Goal: Information Seeking & Learning: Learn about a topic

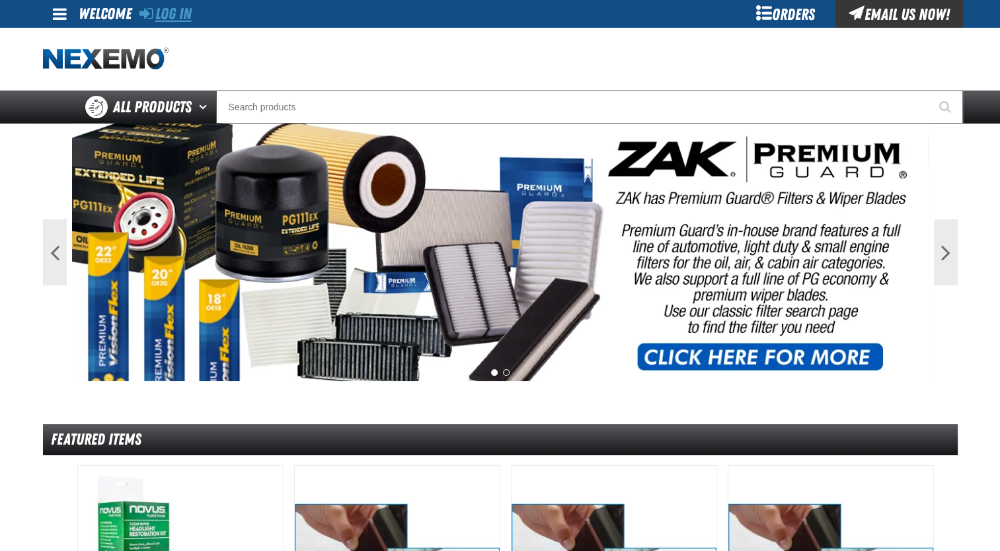
click at [190, 12] on link "Log In" at bounding box center [165, 14] width 52 height 19
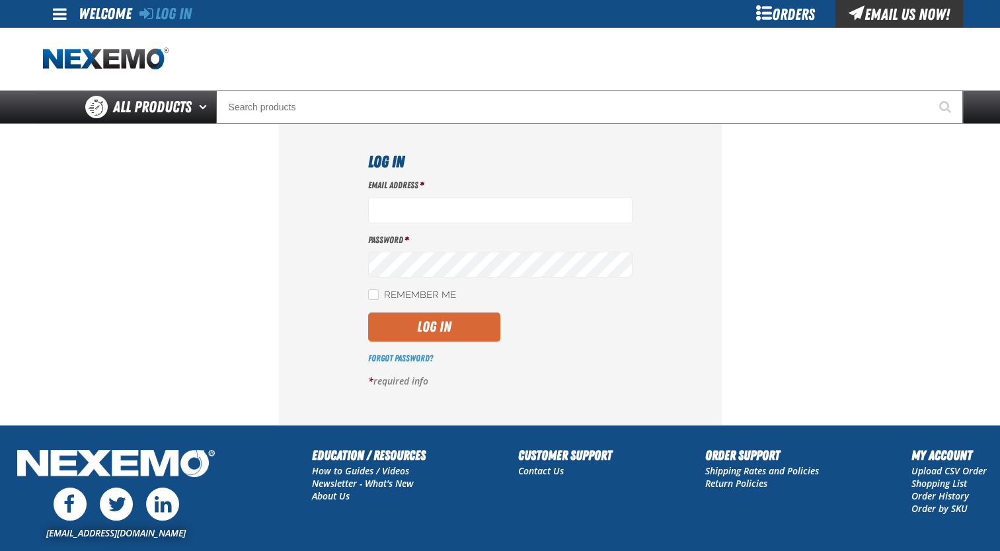
type input "jmolina@zakproducts.com"
click at [444, 325] on button "Log In" at bounding box center [434, 327] width 132 height 29
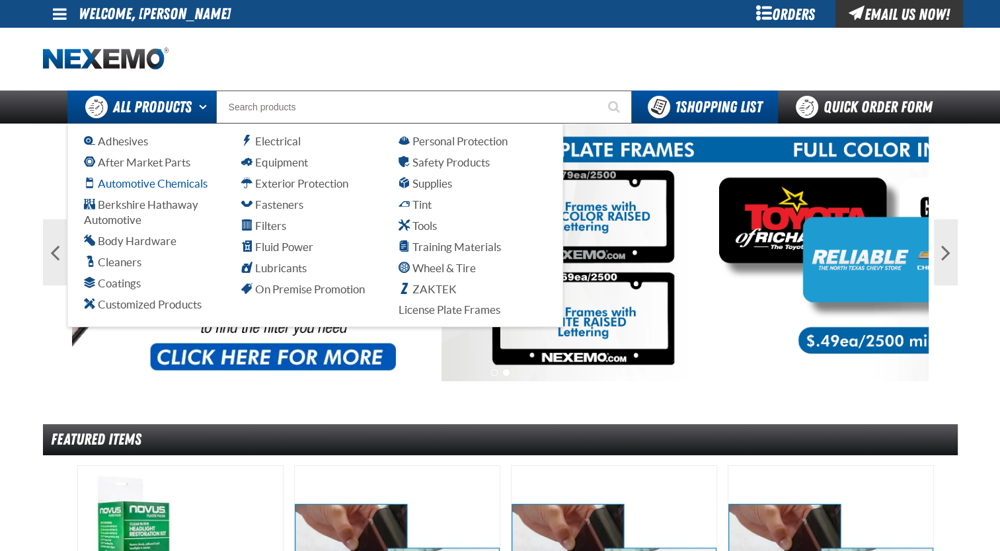
click at [188, 188] on span "Automotive Chemicals" at bounding box center [146, 183] width 124 height 13
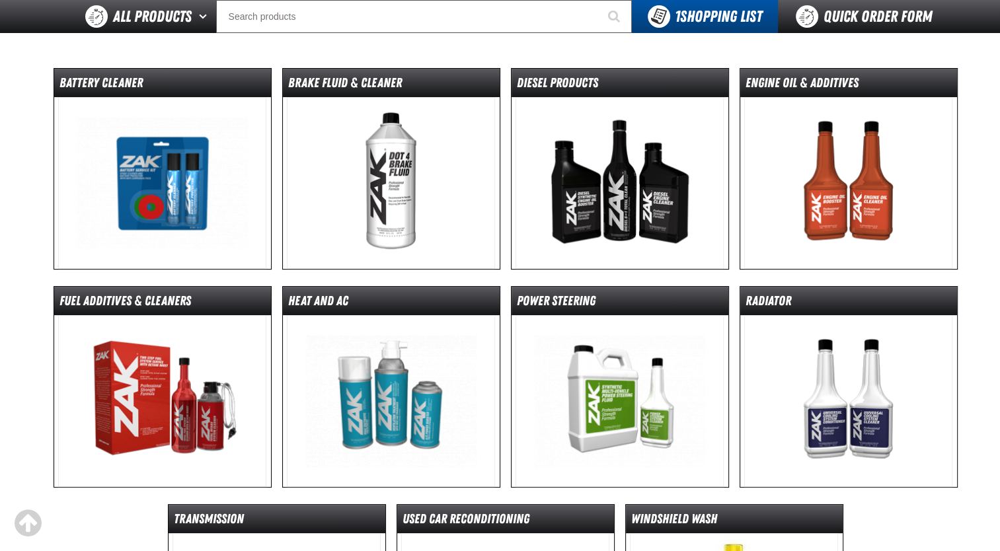
scroll to position [132, 0]
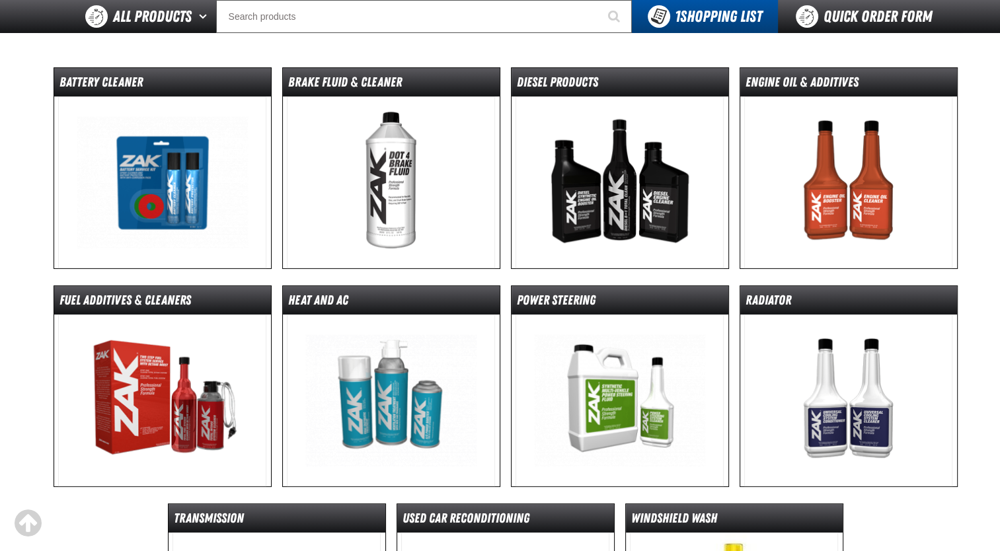
click at [188, 188] on img at bounding box center [162, 183] width 208 height 172
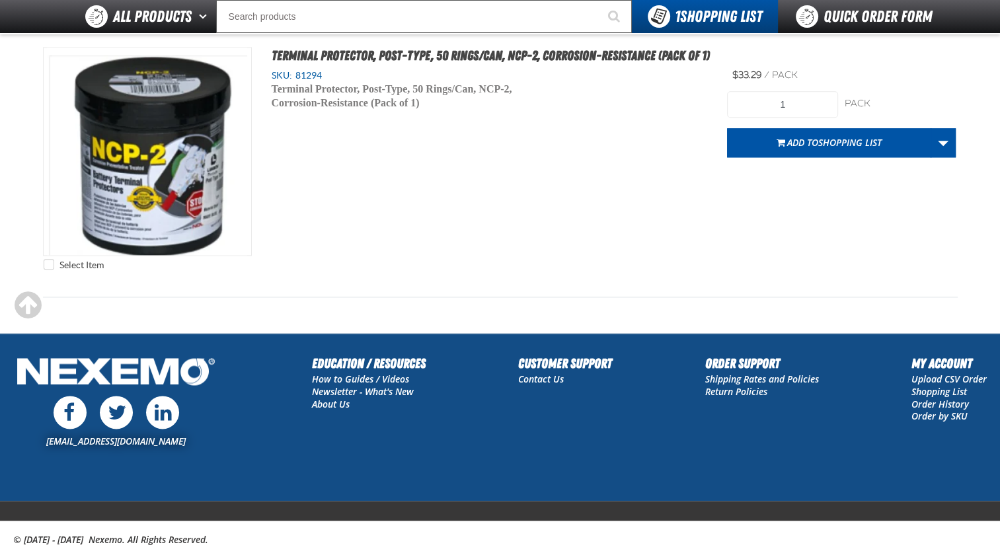
scroll to position [1606, 0]
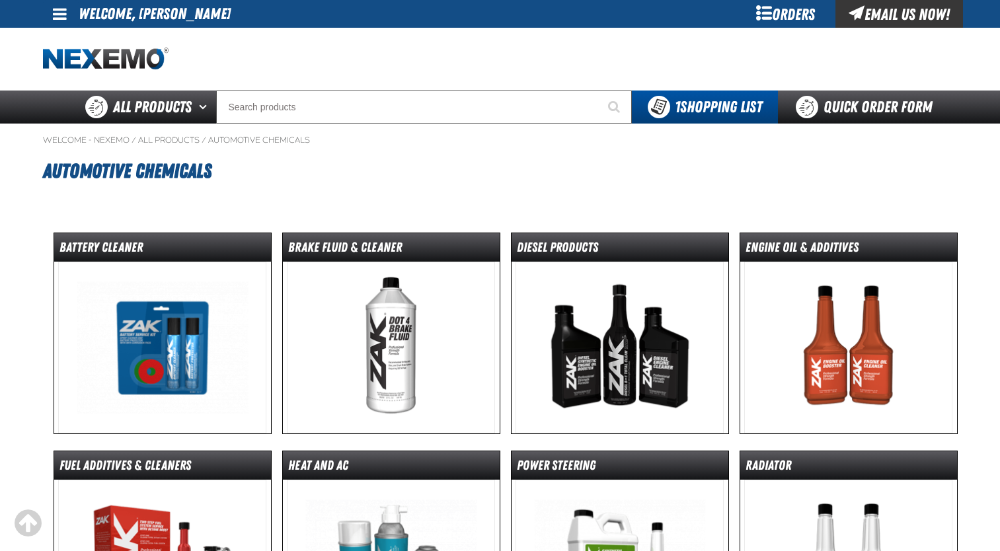
scroll to position [132, 0]
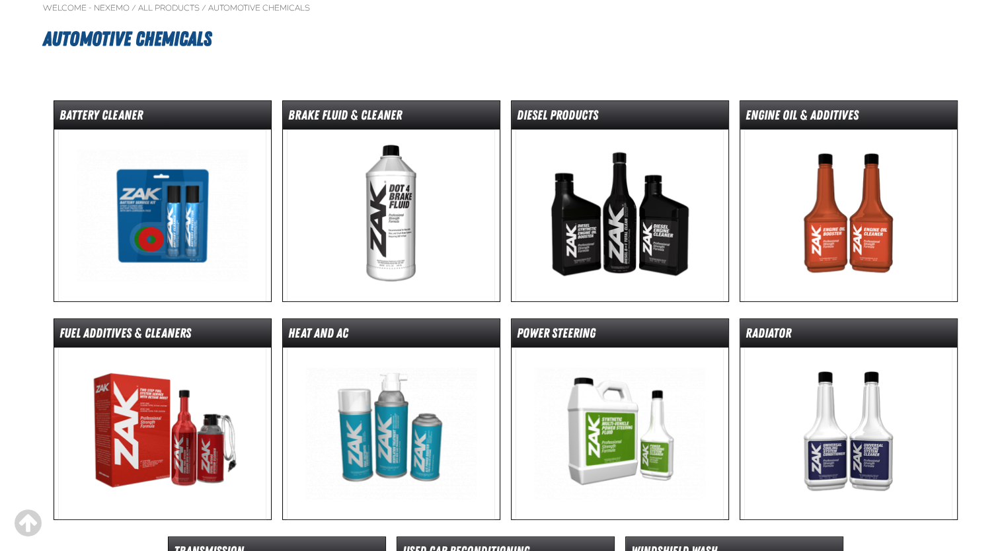
click at [308, 196] on img at bounding box center [391, 216] width 208 height 172
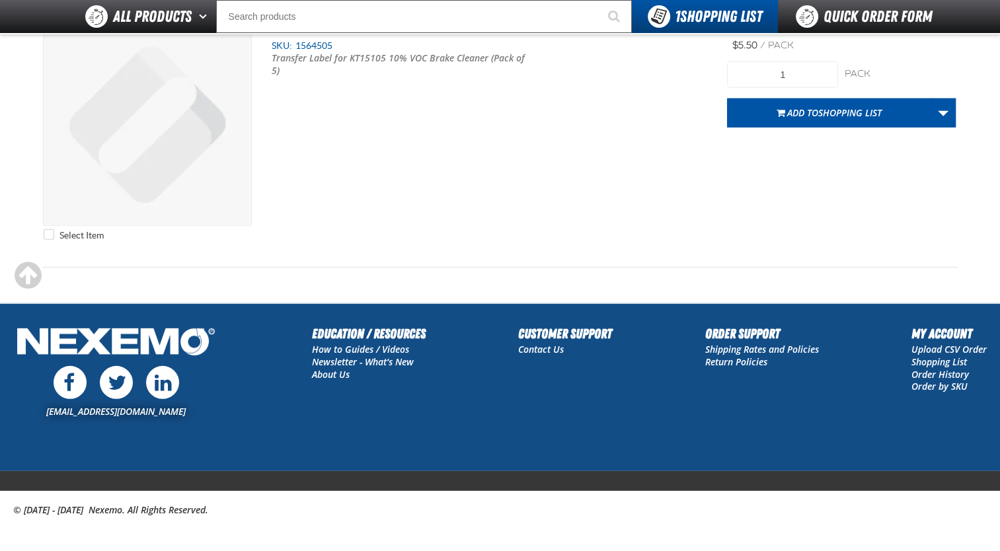
scroll to position [3768, 0]
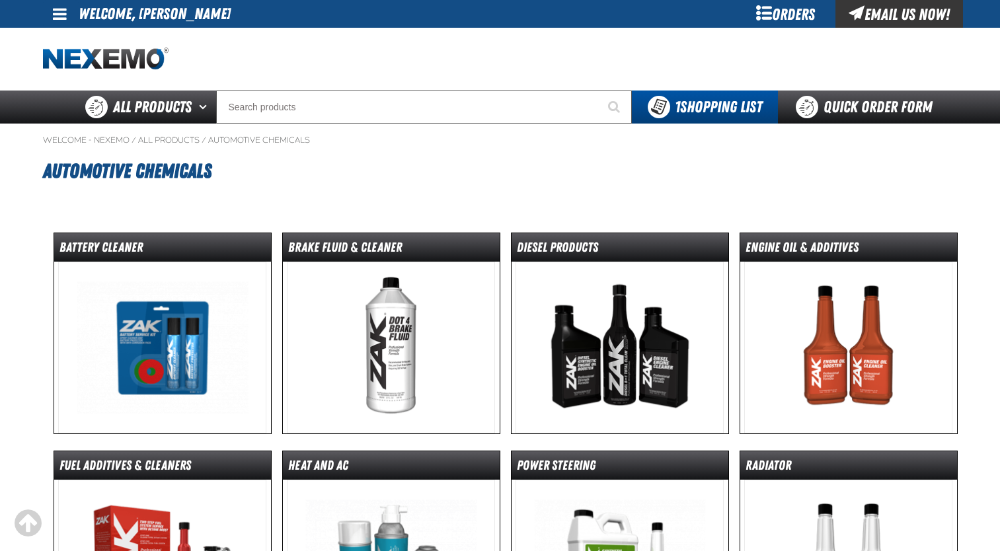
scroll to position [132, 0]
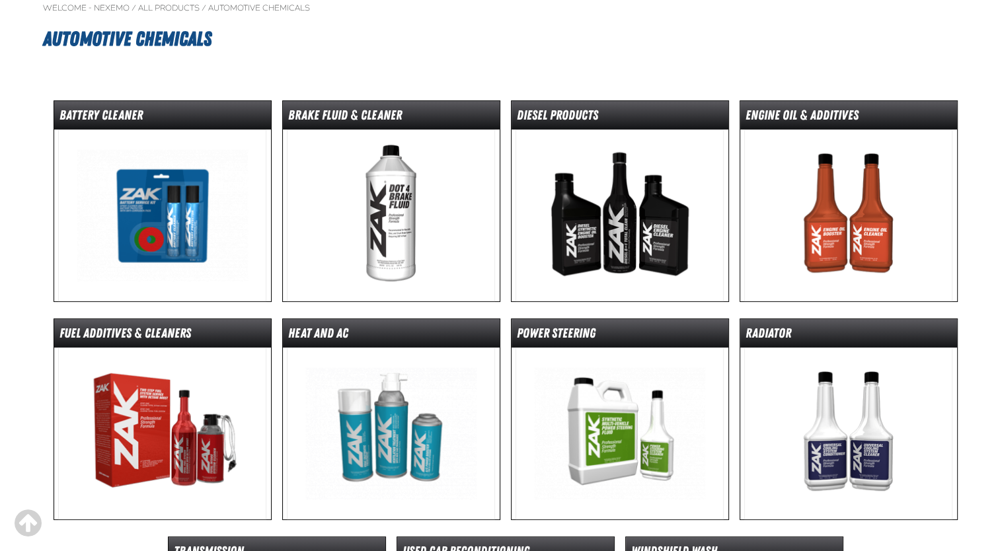
click at [767, 235] on img at bounding box center [848, 216] width 208 height 172
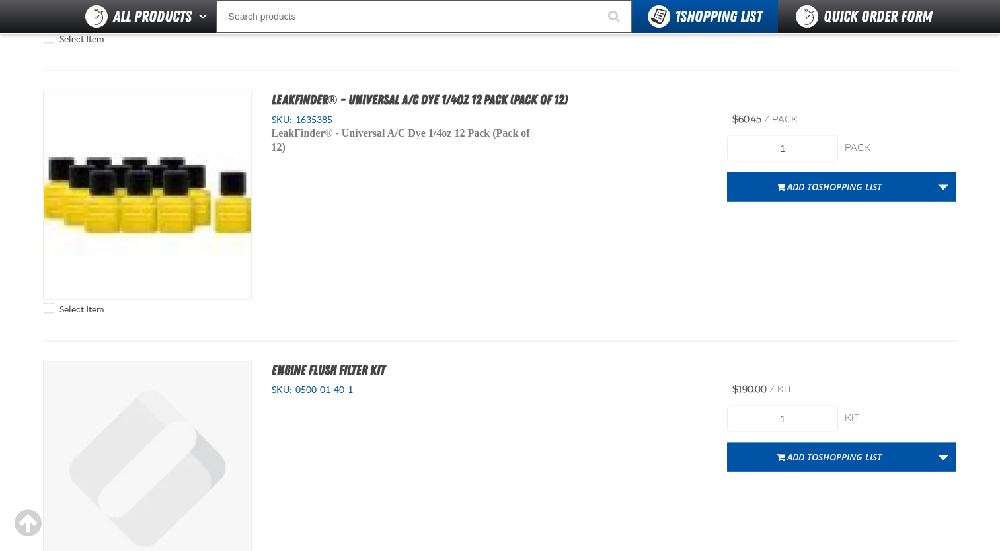
scroll to position [2587, 0]
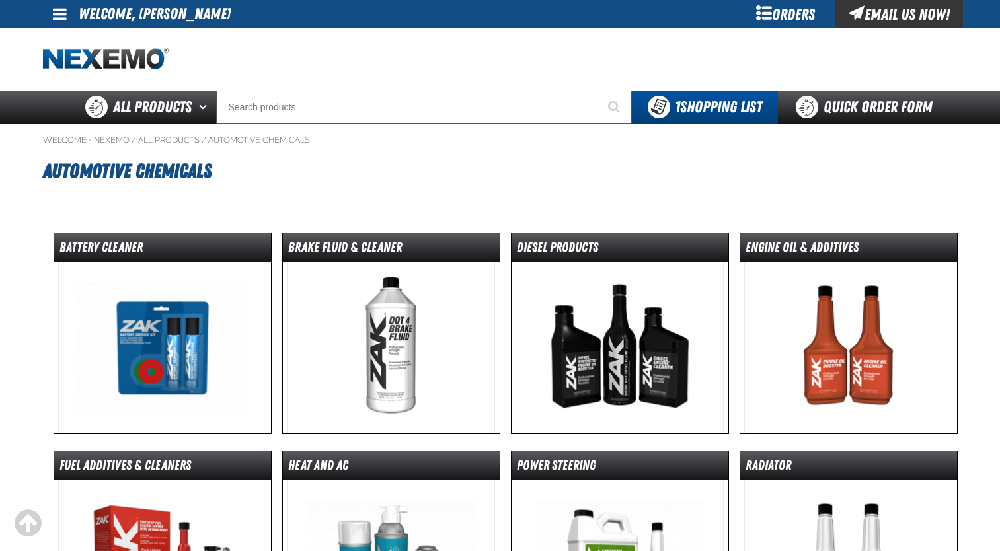
scroll to position [132, 0]
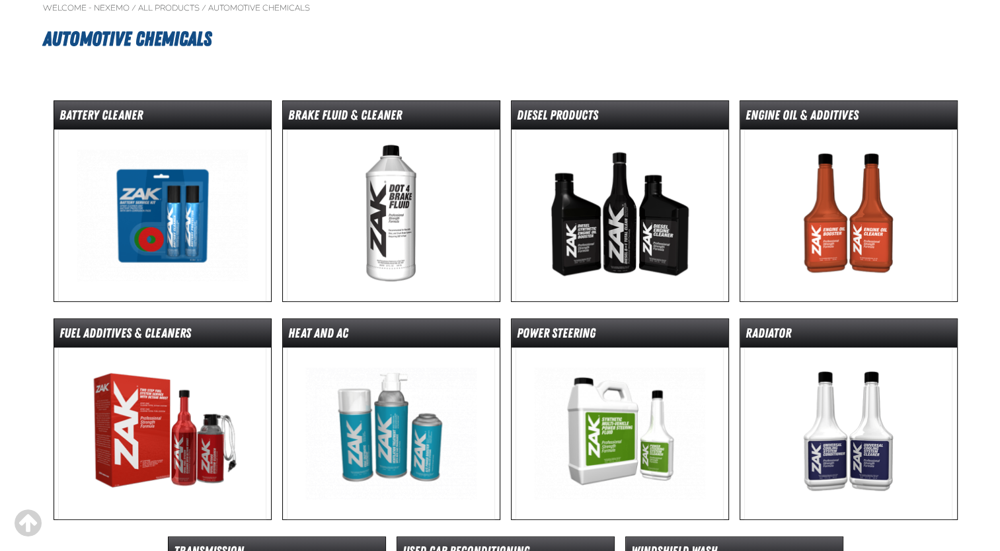
click at [196, 416] on img at bounding box center [162, 434] width 208 height 172
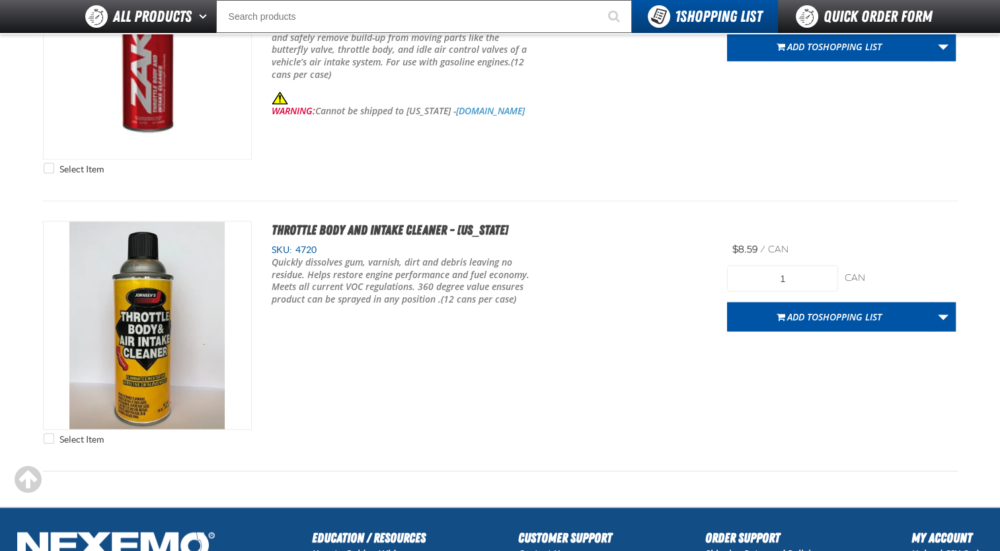
scroll to position [2776, 0]
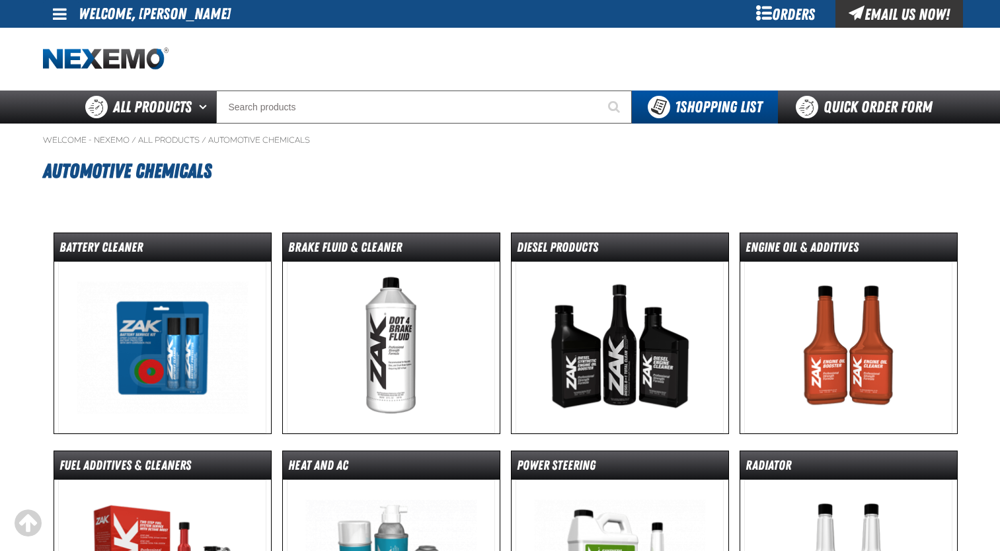
scroll to position [132, 0]
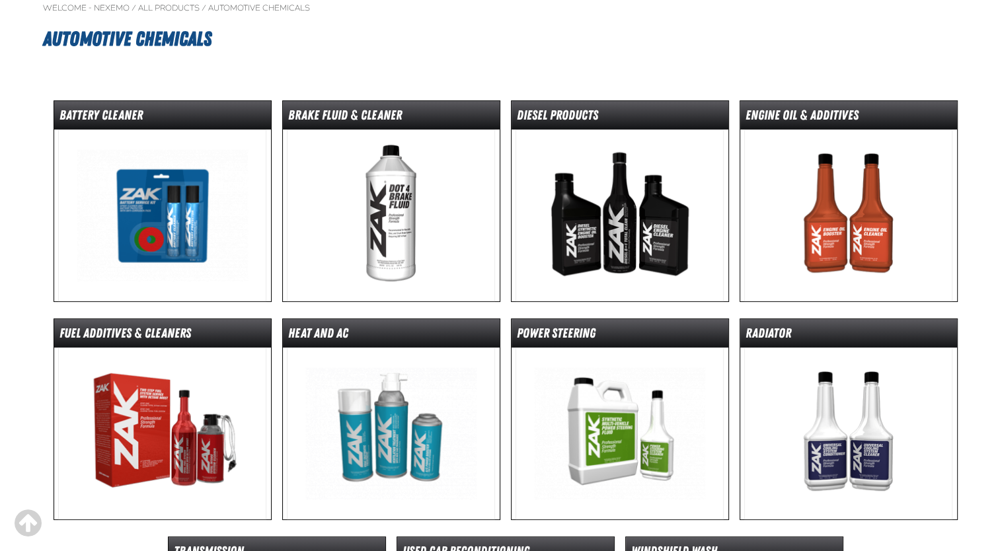
click at [349, 379] on img at bounding box center [391, 434] width 208 height 172
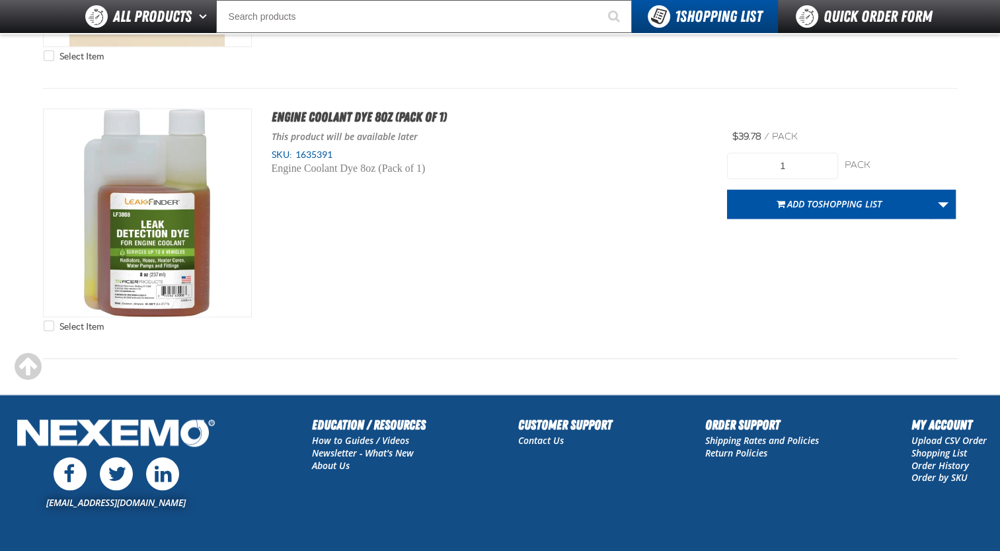
scroll to position [6470, 0]
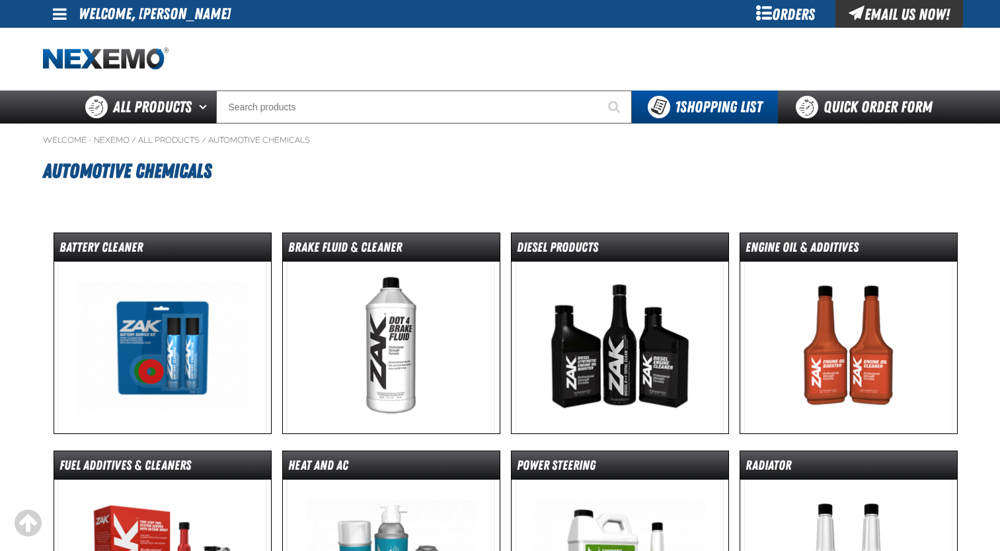
scroll to position [132, 0]
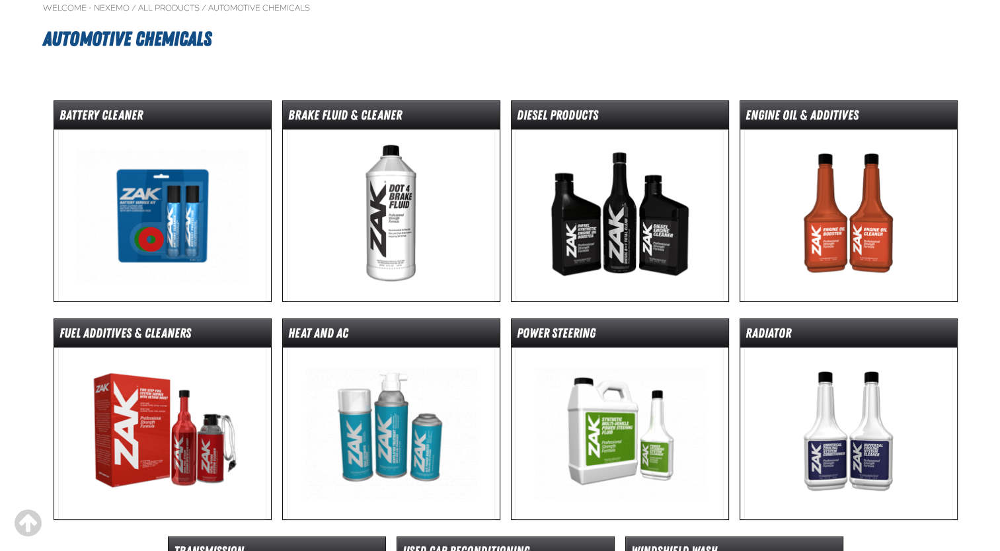
click at [603, 432] on img at bounding box center [620, 434] width 208 height 172
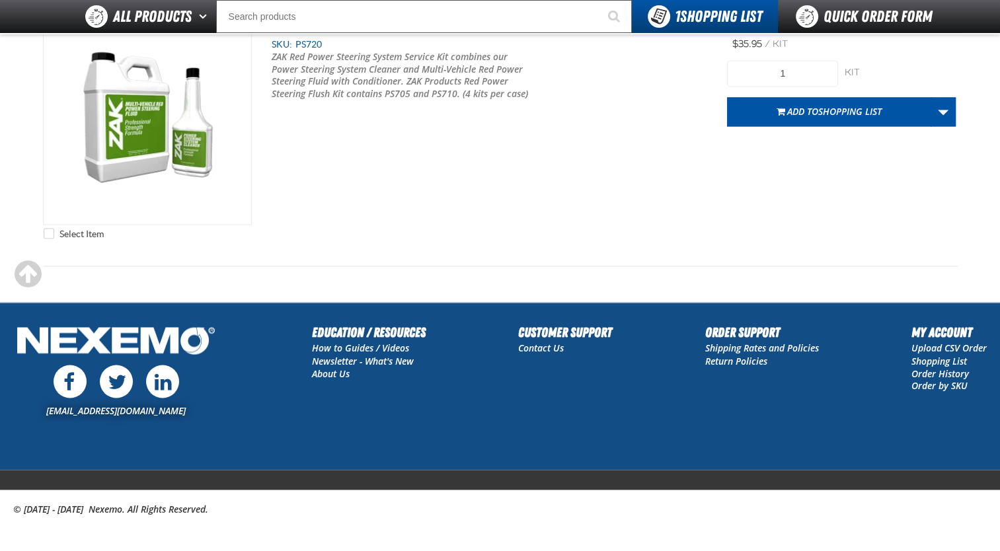
scroll to position [2147, 0]
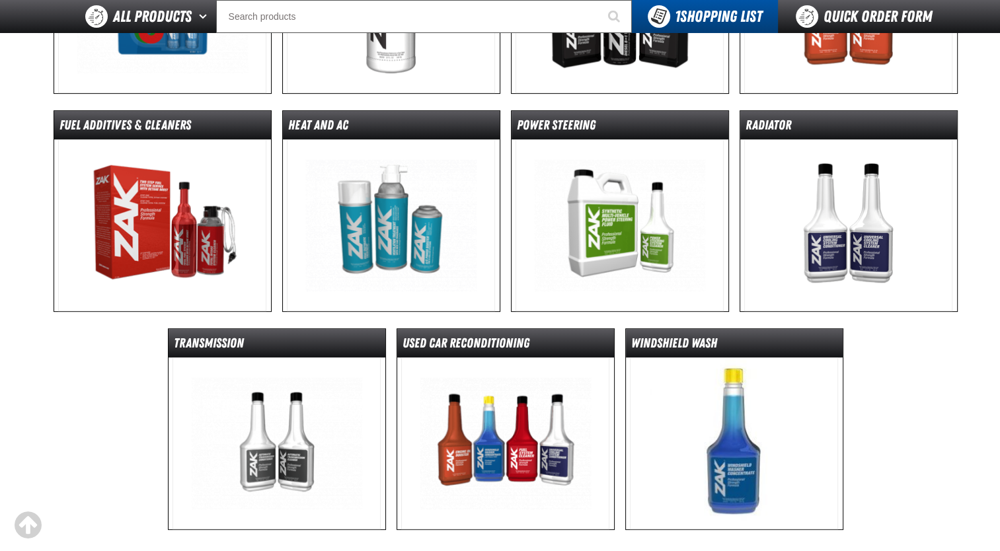
scroll to position [317, 0]
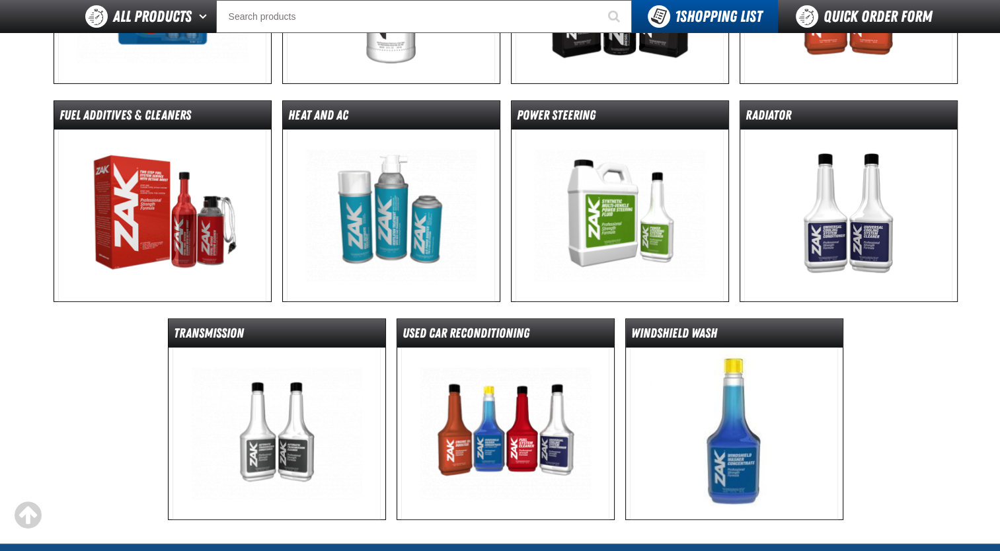
click at [866, 231] on img at bounding box center [848, 216] width 208 height 172
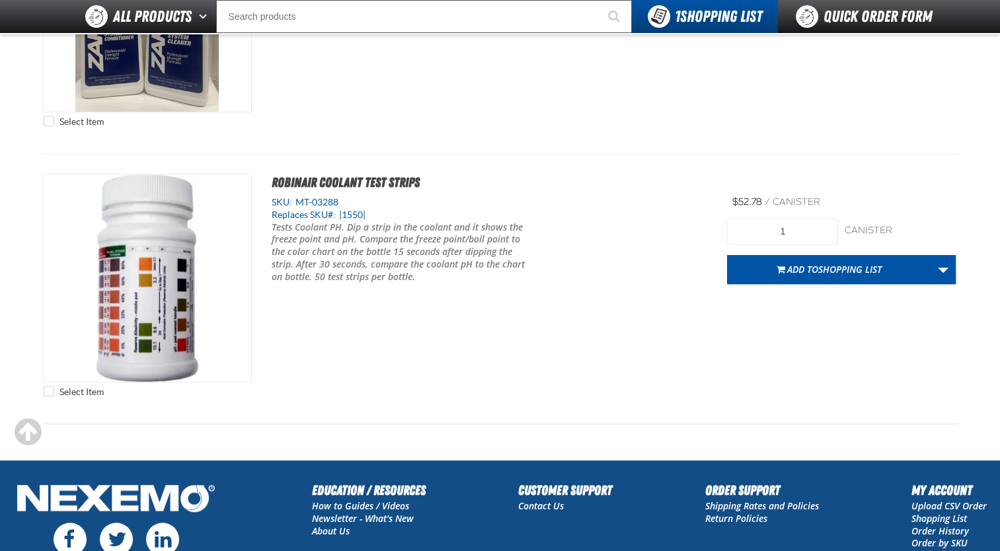
scroll to position [796, 0]
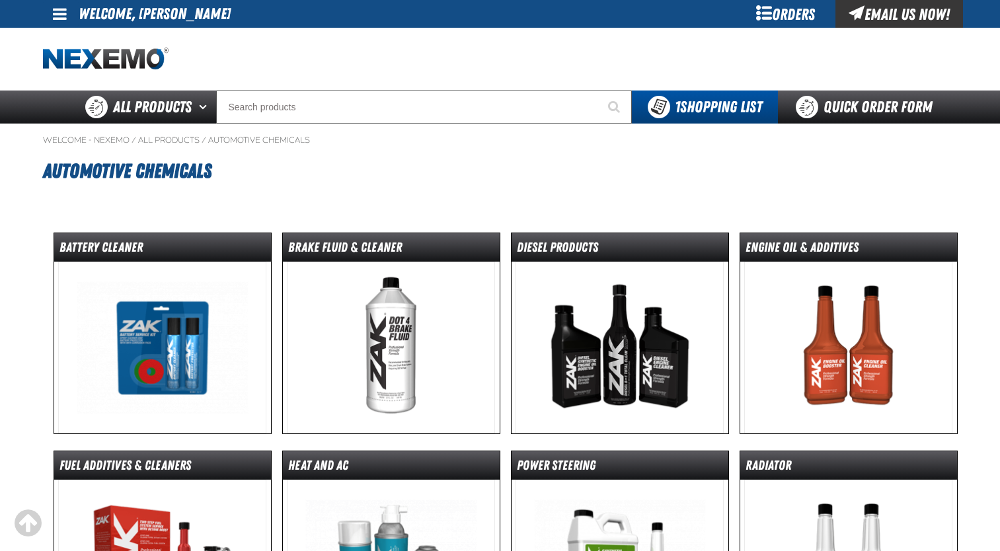
scroll to position [317, 0]
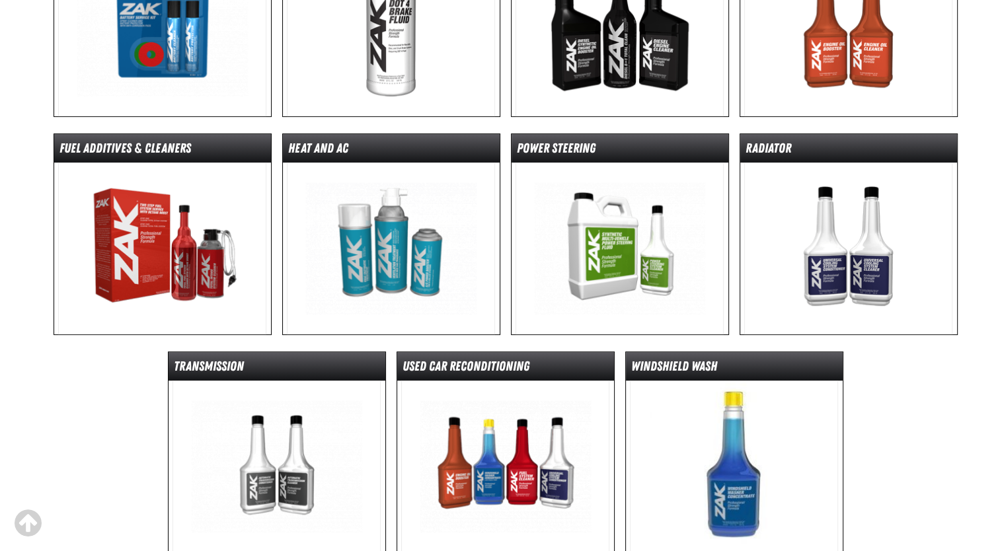
click at [299, 416] on img at bounding box center [277, 467] width 208 height 172
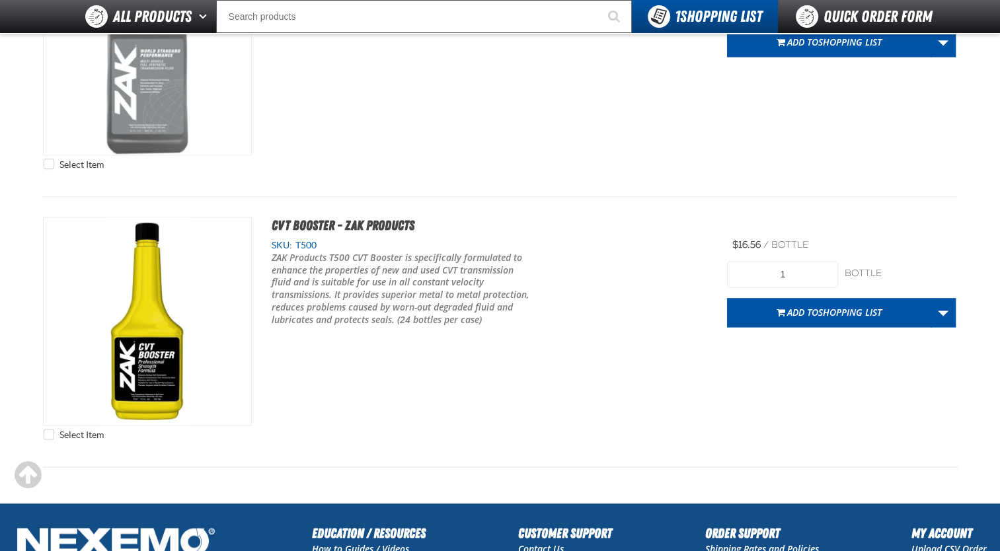
scroll to position [1692, 0]
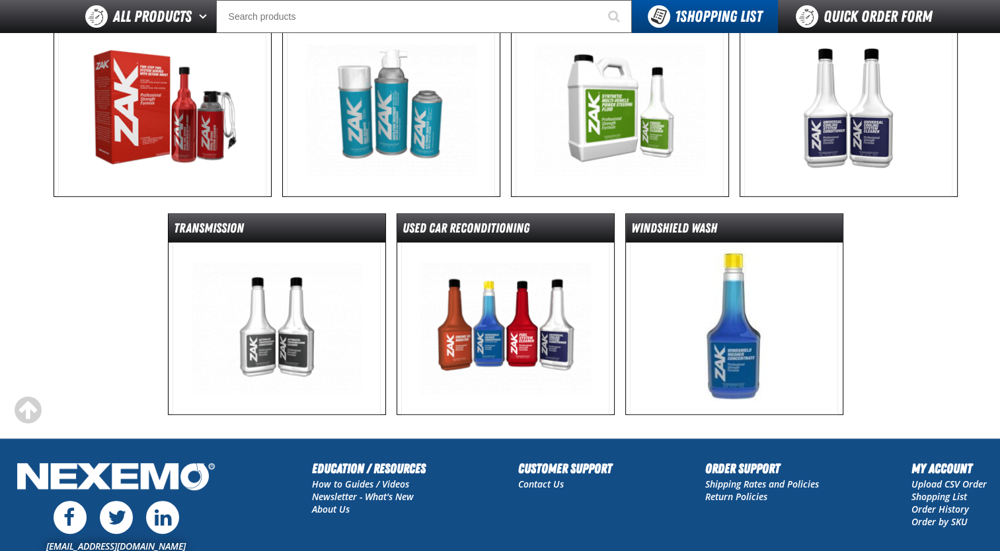
scroll to position [423, 0]
